Goal: Task Accomplishment & Management: Manage account settings

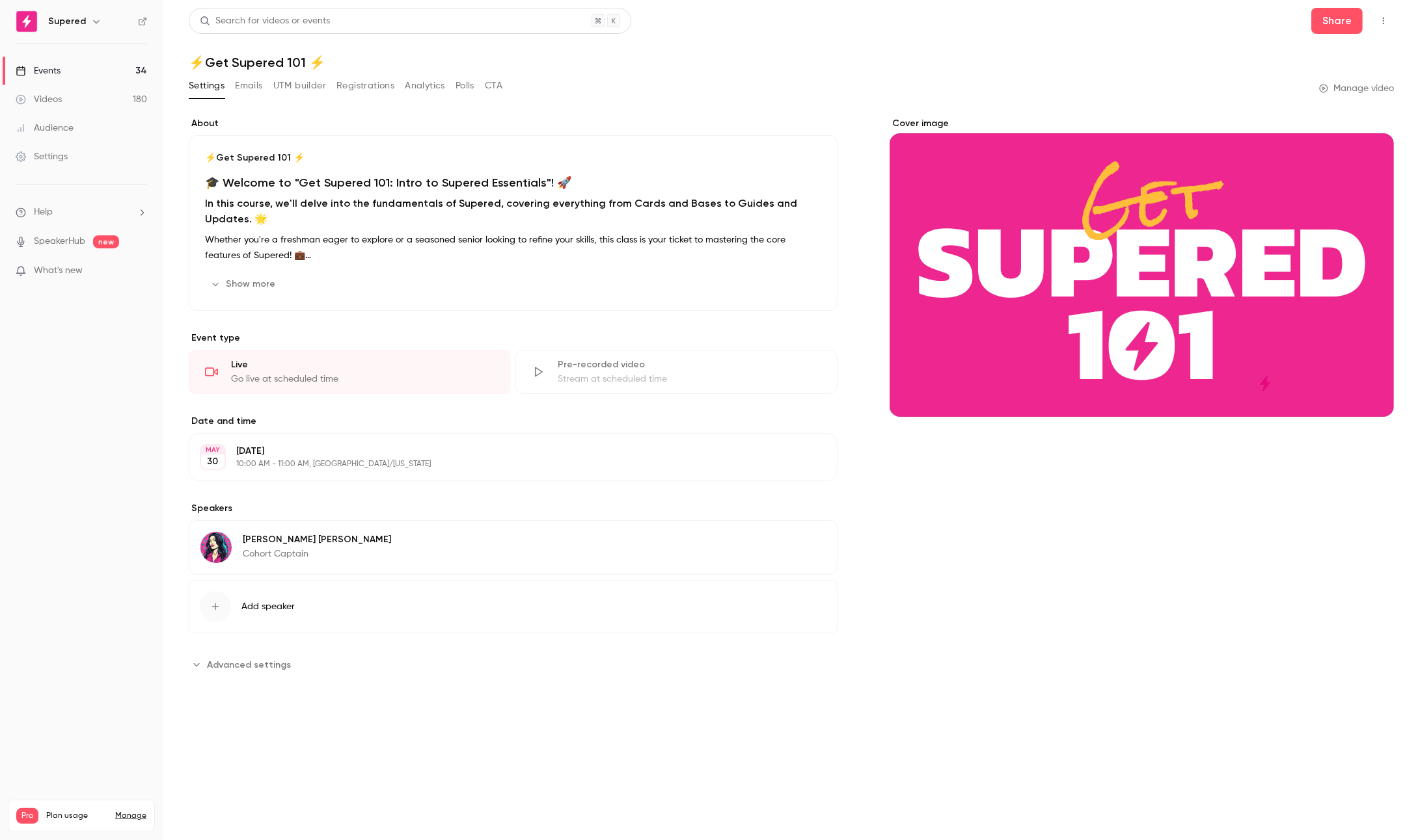
click at [68, 105] on link "Videos 180" at bounding box center [81, 99] width 162 height 29
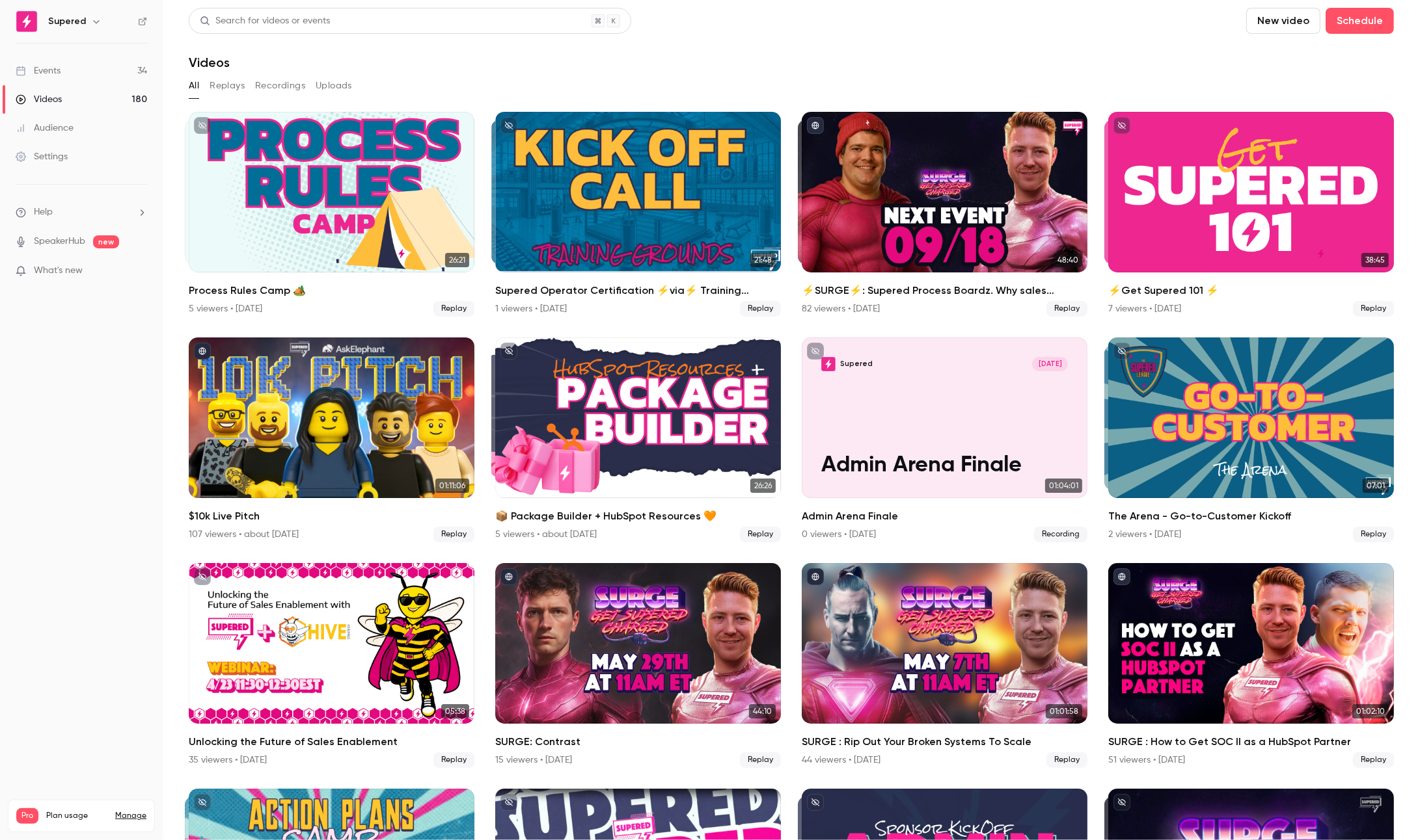
click at [65, 71] on link "Events 34" at bounding box center [81, 71] width 162 height 29
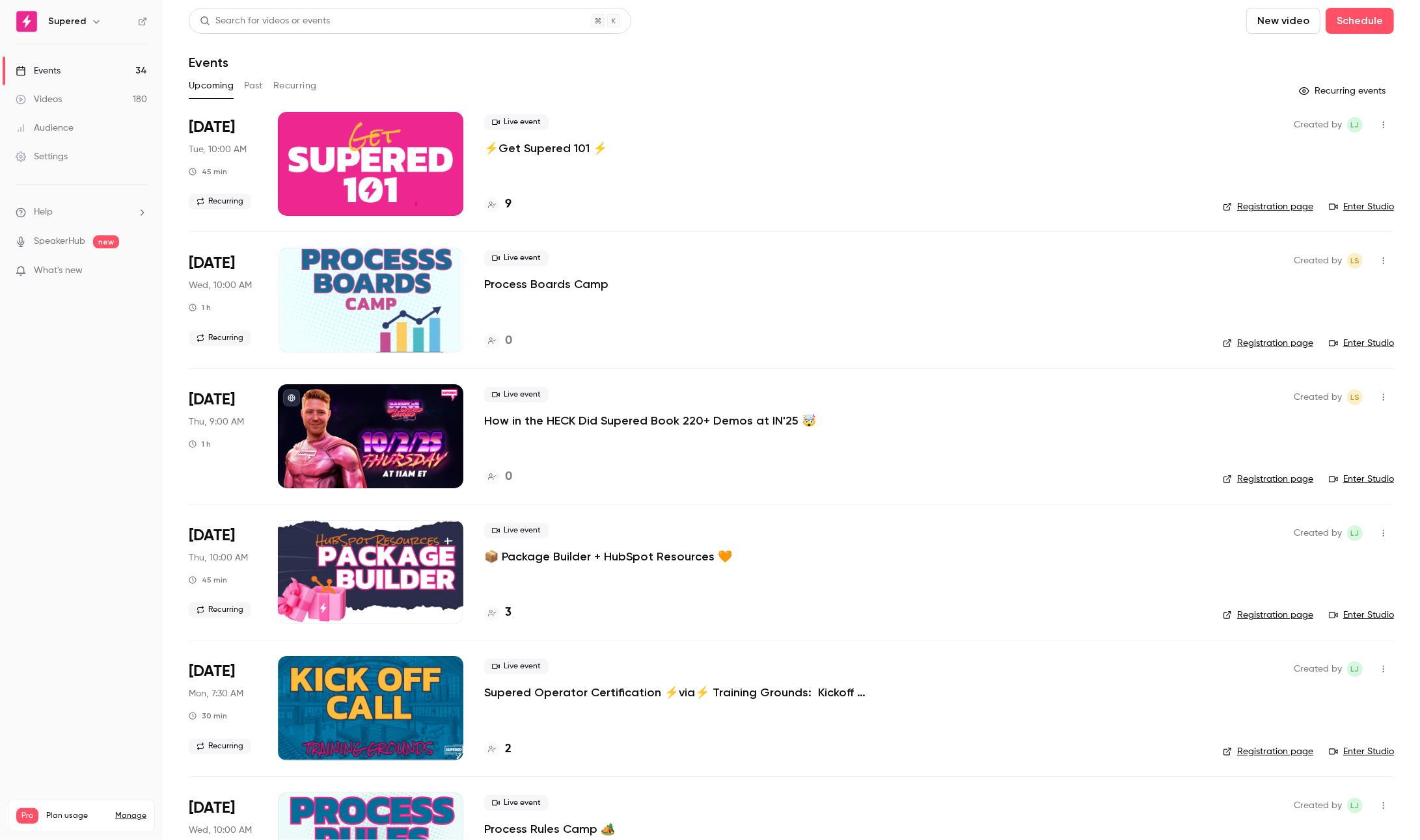
click at [1387, 394] on icon "button" at bounding box center [1384, 397] width 11 height 9
click at [1161, 428] on div at bounding box center [710, 420] width 1420 height 840
click at [519, 419] on p "How in the HECK Did Supered Book 220+ Demos at IN'25 🤯" at bounding box center [649, 421] width 331 height 16
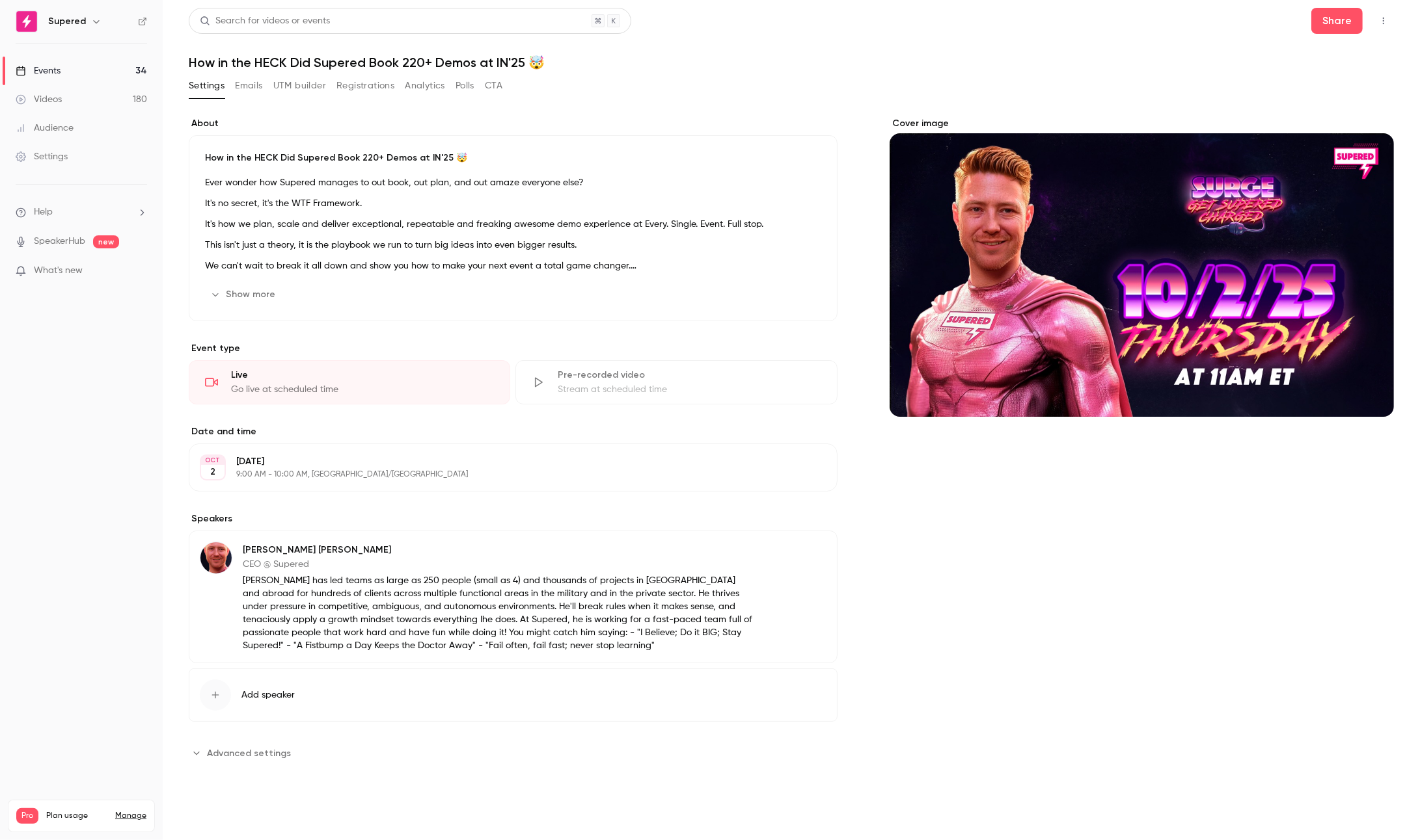
click at [1383, 26] on button "button" at bounding box center [1383, 20] width 20 height 20
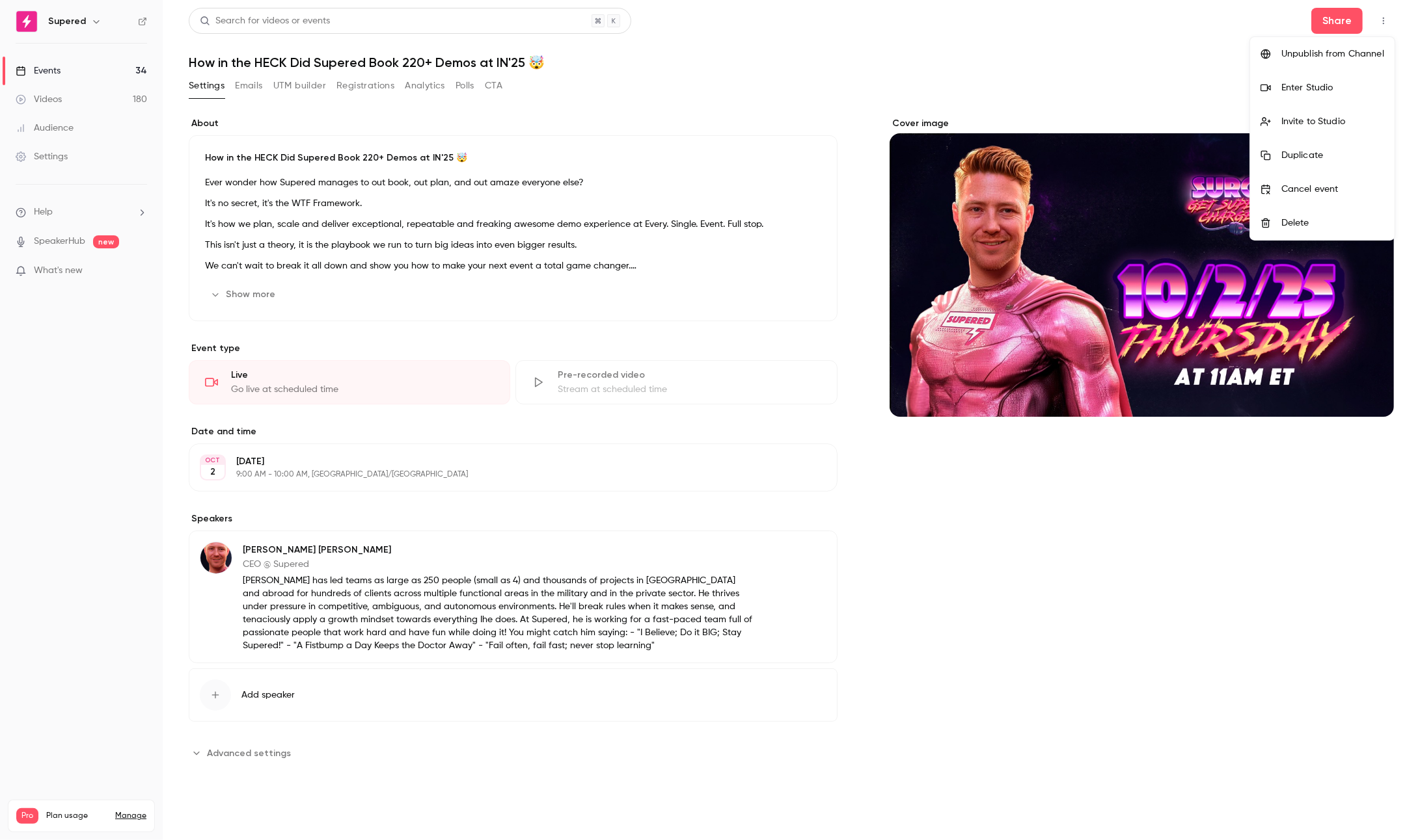
click at [1081, 111] on div at bounding box center [710, 420] width 1420 height 840
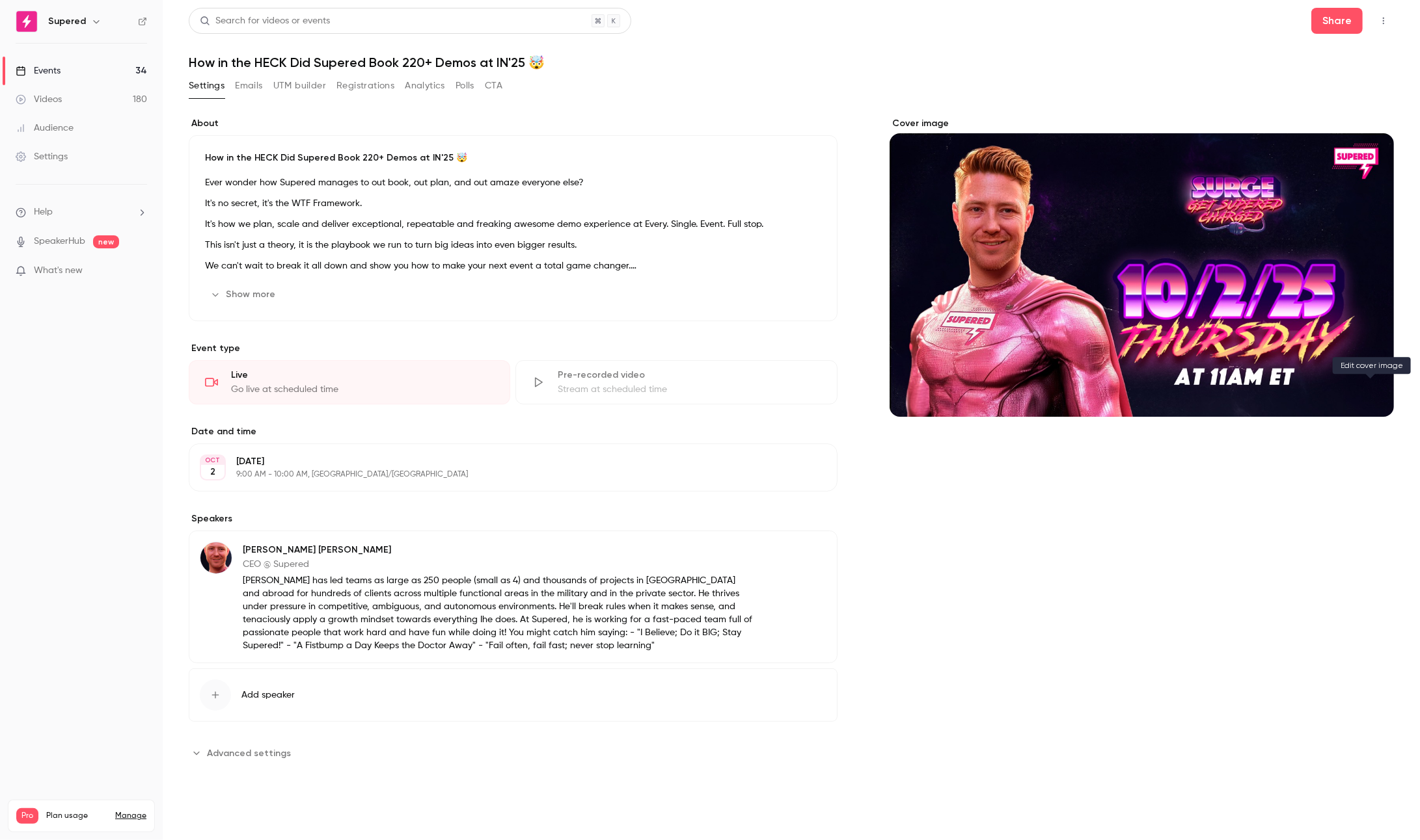
click at [1372, 400] on button "Cover image" at bounding box center [1370, 393] width 26 height 26
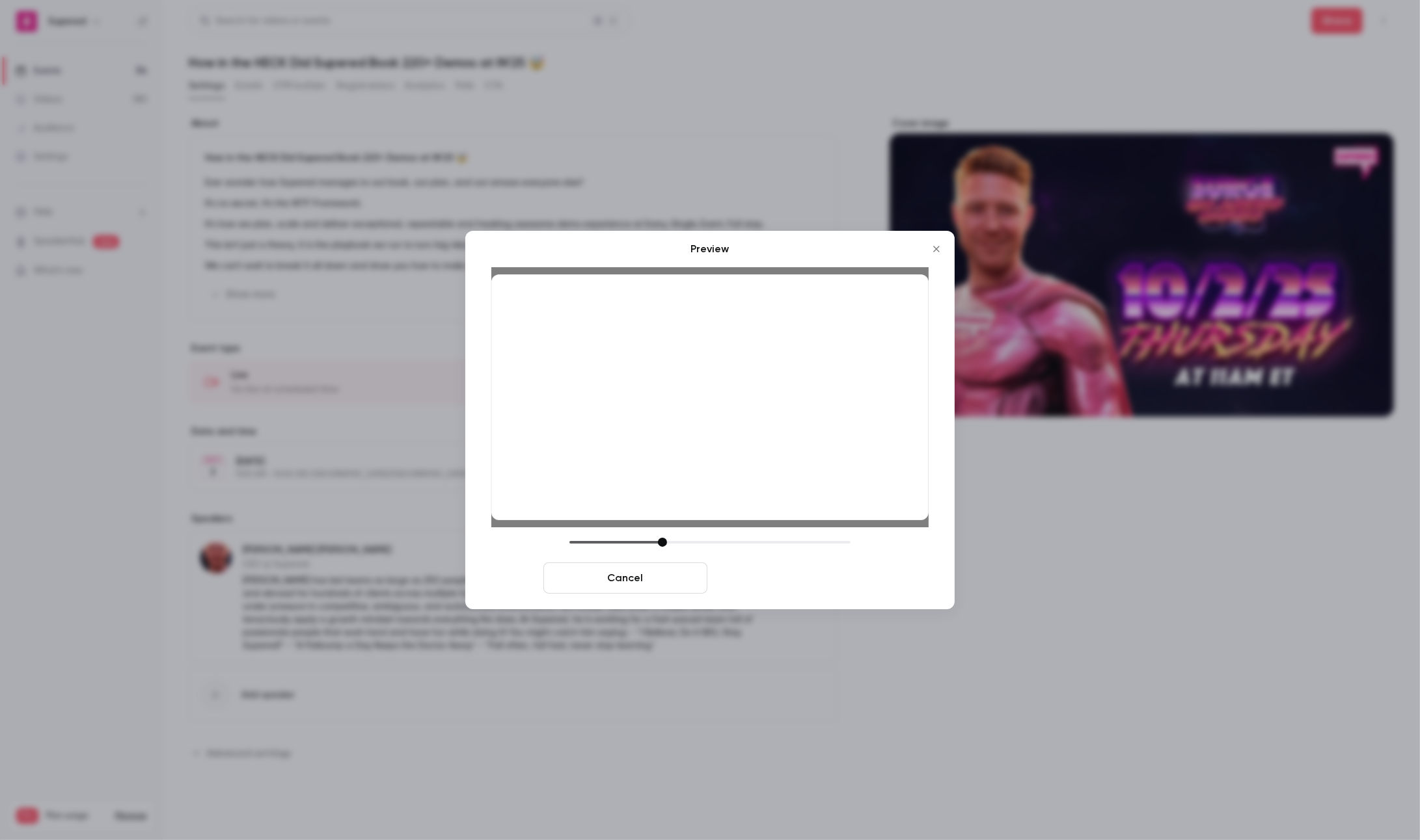
click at [819, 585] on button "Save cover" at bounding box center [794, 578] width 164 height 31
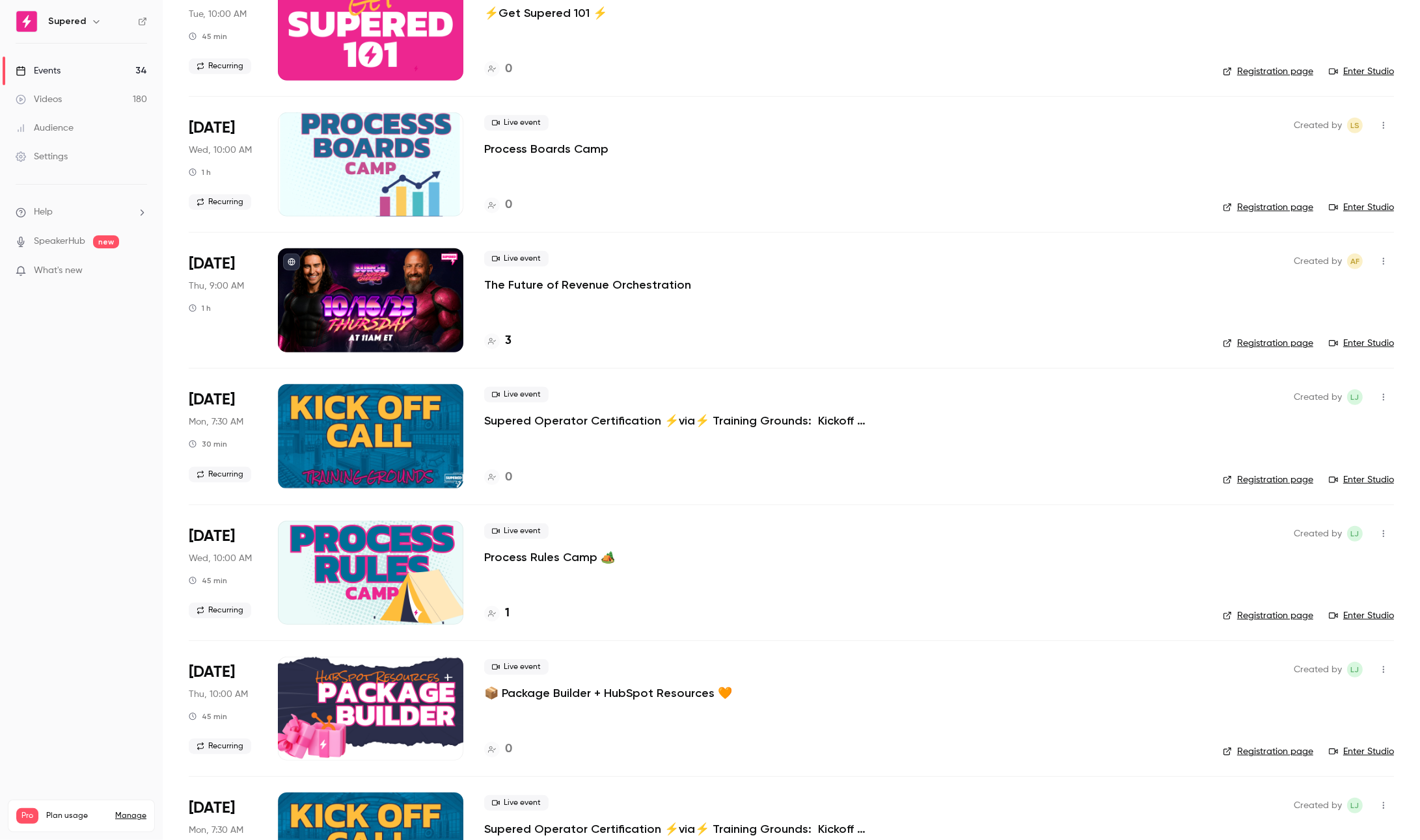
scroll to position [1241, 0]
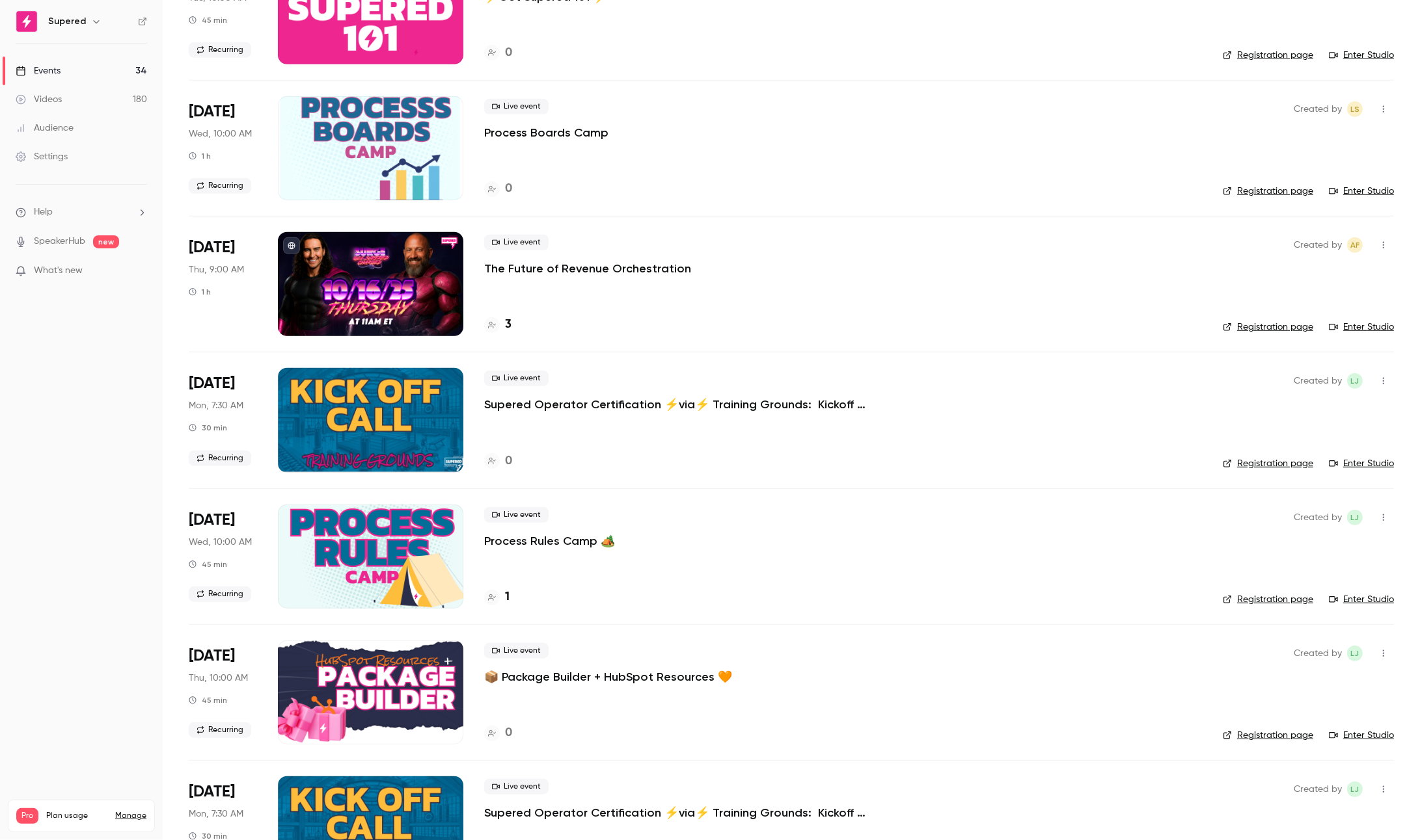
click at [546, 271] on p "The Future of Revenue Orchestration" at bounding box center [587, 268] width 207 height 16
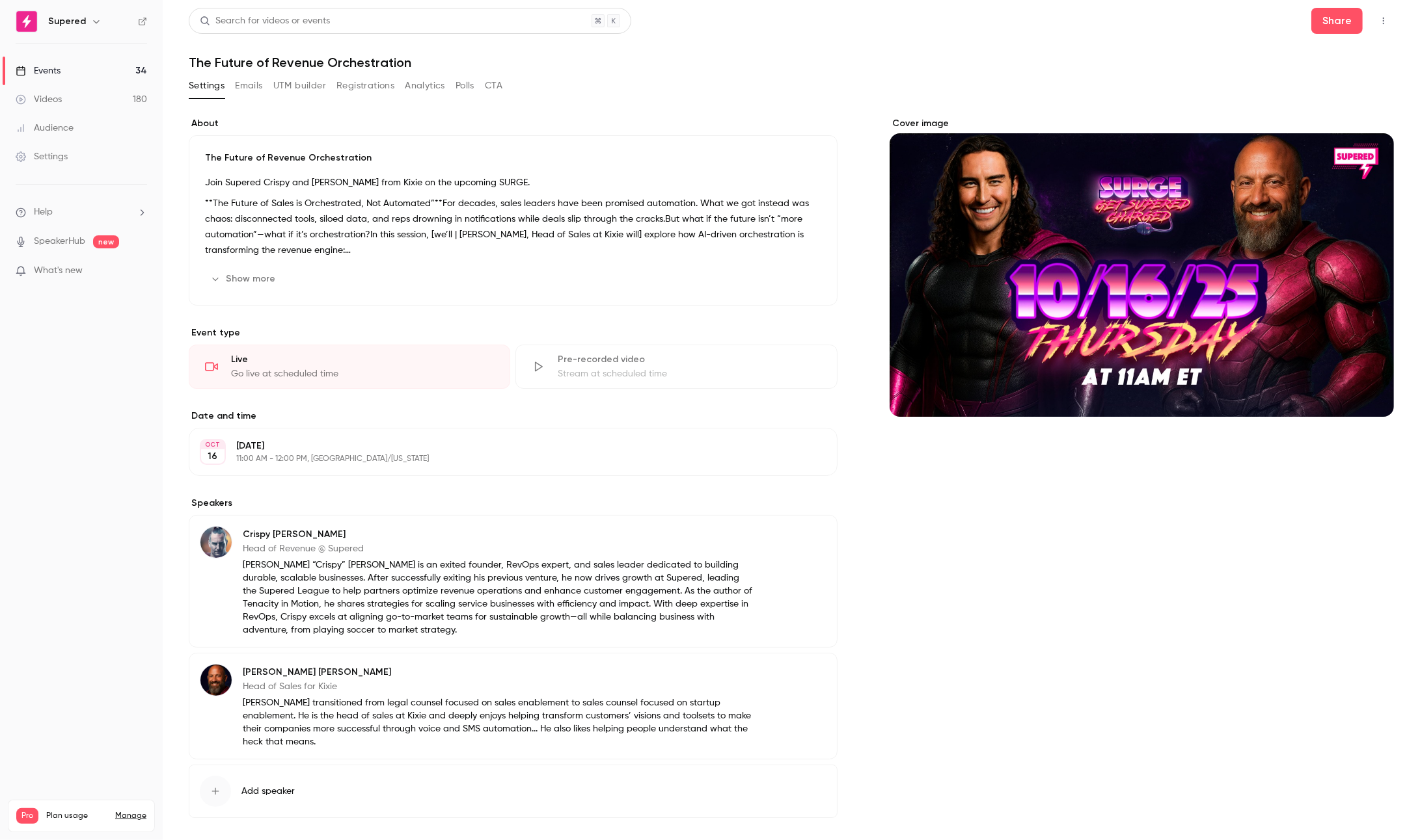
click at [1372, 397] on icon "Cover image" at bounding box center [1370, 393] width 14 height 11
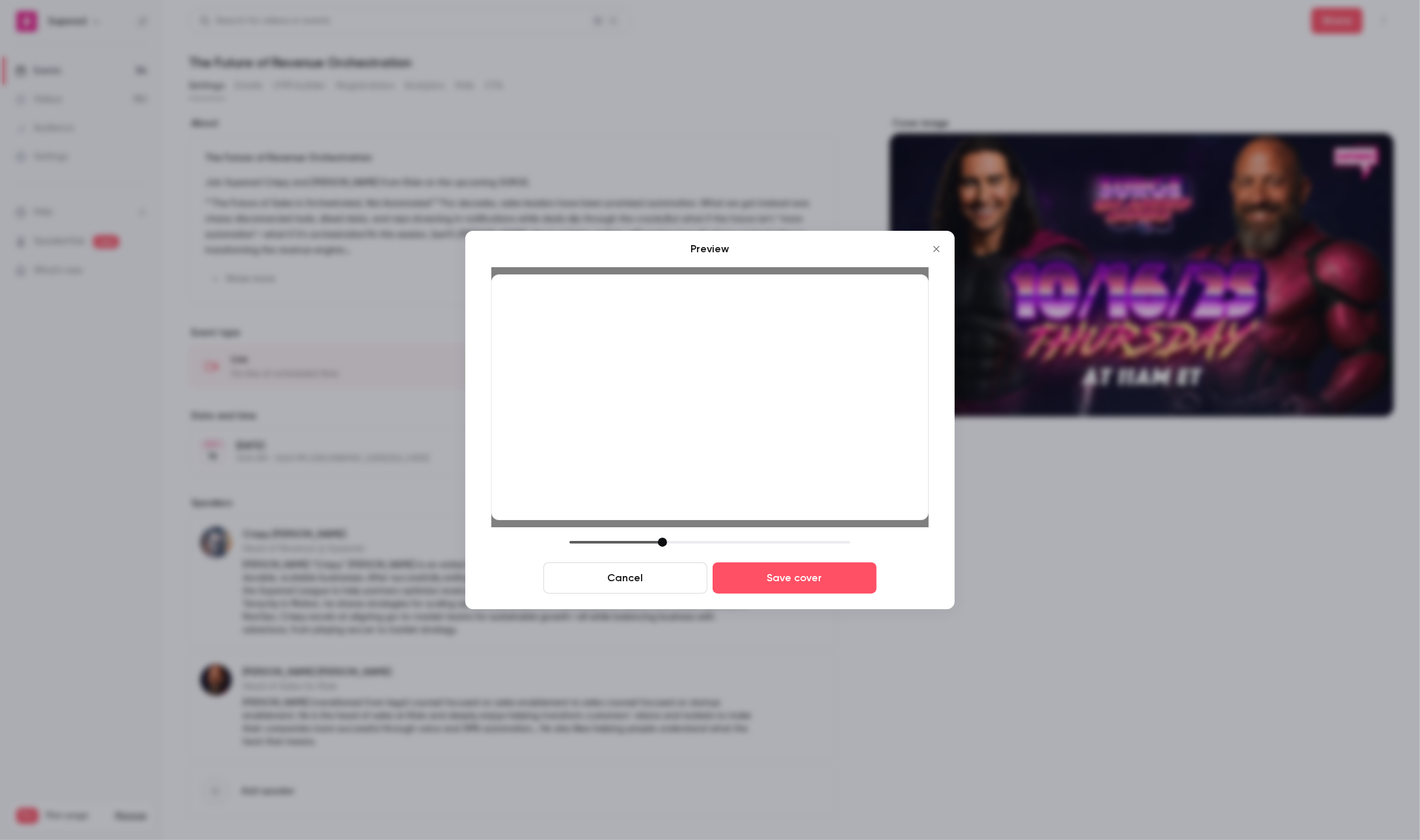
click at [803, 596] on div "Preview Cancel Save cover" at bounding box center [709, 419] width 489 height 378
click at [804, 579] on button "Save cover" at bounding box center [794, 578] width 164 height 31
